Goal: Communication & Community: Answer question/provide support

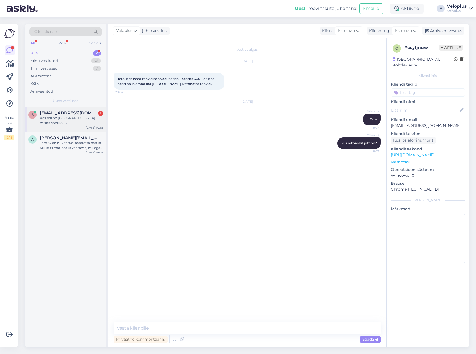
click at [55, 122] on div "s [EMAIL_ADDRESS][DOMAIN_NAME] 3 Kas teil on [GEOGRAPHIC_DATA] miskit sobilikku…" at bounding box center [65, 119] width 81 height 25
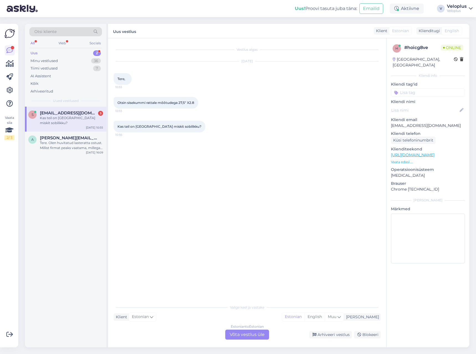
click at [255, 336] on div "Estonian to Estonian Võta vestlus üle" at bounding box center [247, 334] width 44 height 10
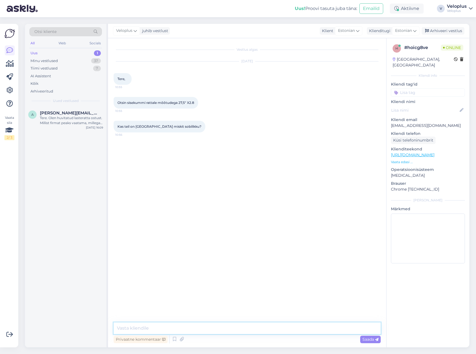
drag, startPoint x: 255, startPoint y: 336, endPoint x: 236, endPoint y: 326, distance: 21.9
click at [238, 327] on textarea at bounding box center [246, 328] width 267 height 12
type textarea "Tere"
type textarea "Kohe vaatame üle"
click at [178, 331] on textarea at bounding box center [246, 328] width 267 height 12
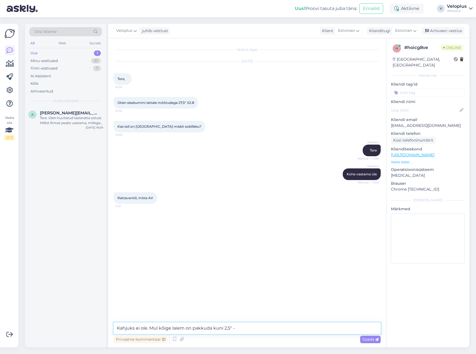
paste textarea "[URL][DOMAIN_NAME]"
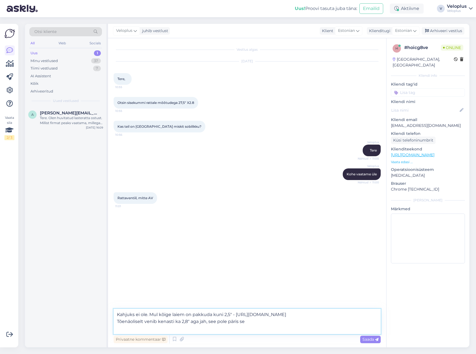
type textarea "Kahjuks ei ole. Mul kõige laiem on pakkuda kuni 2,5" - [URL][DOMAIN_NAME] [GEOG…"
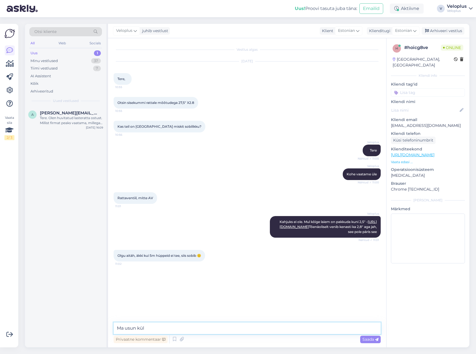
type textarea "Ma usun [PERSON_NAME]"
